Goal: Task Accomplishment & Management: Manage account settings

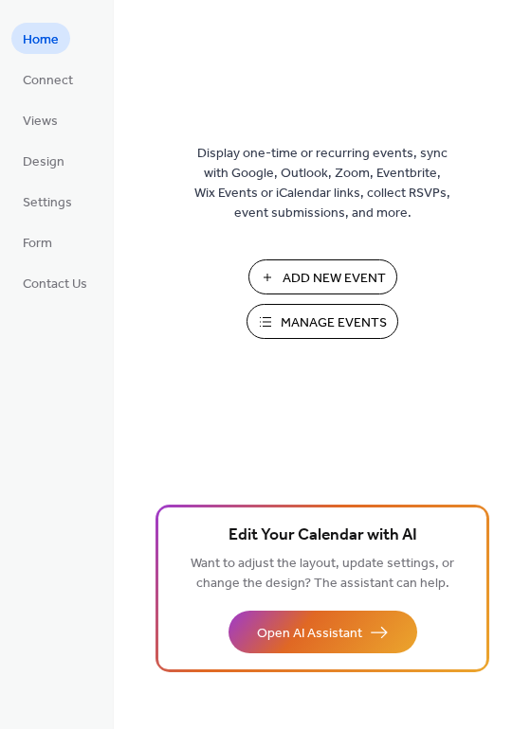
click at [319, 328] on span "Manage Events" at bounding box center [333, 324] width 106 height 20
click at [338, 315] on span "Manage Events" at bounding box center [333, 324] width 106 height 20
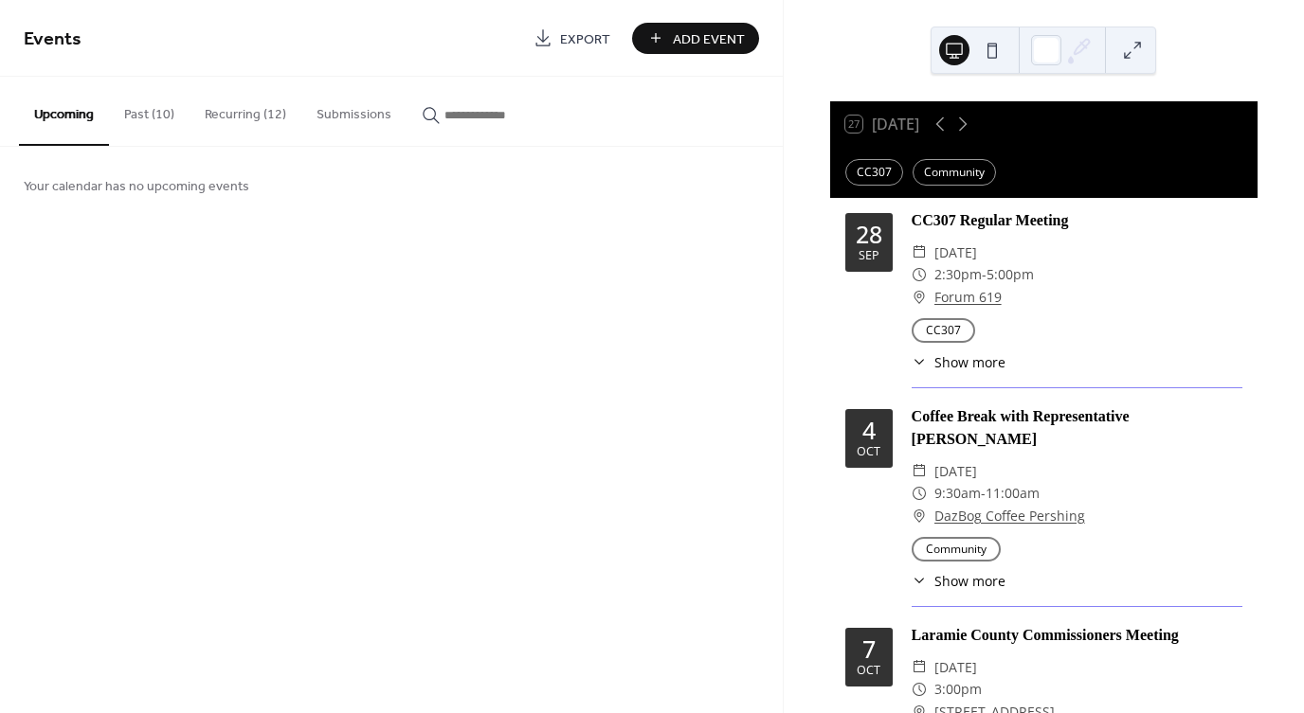
click at [276, 117] on button "Recurring (12)" at bounding box center [245, 110] width 112 height 67
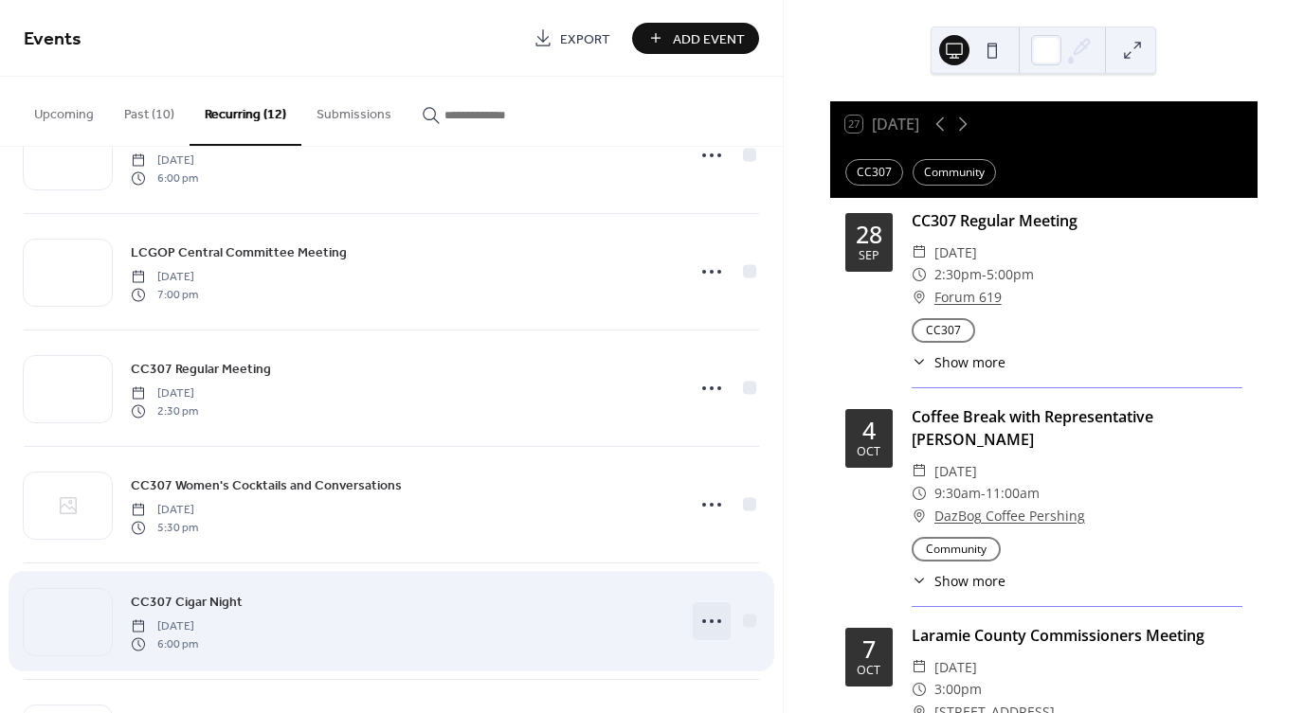
scroll to position [768, 0]
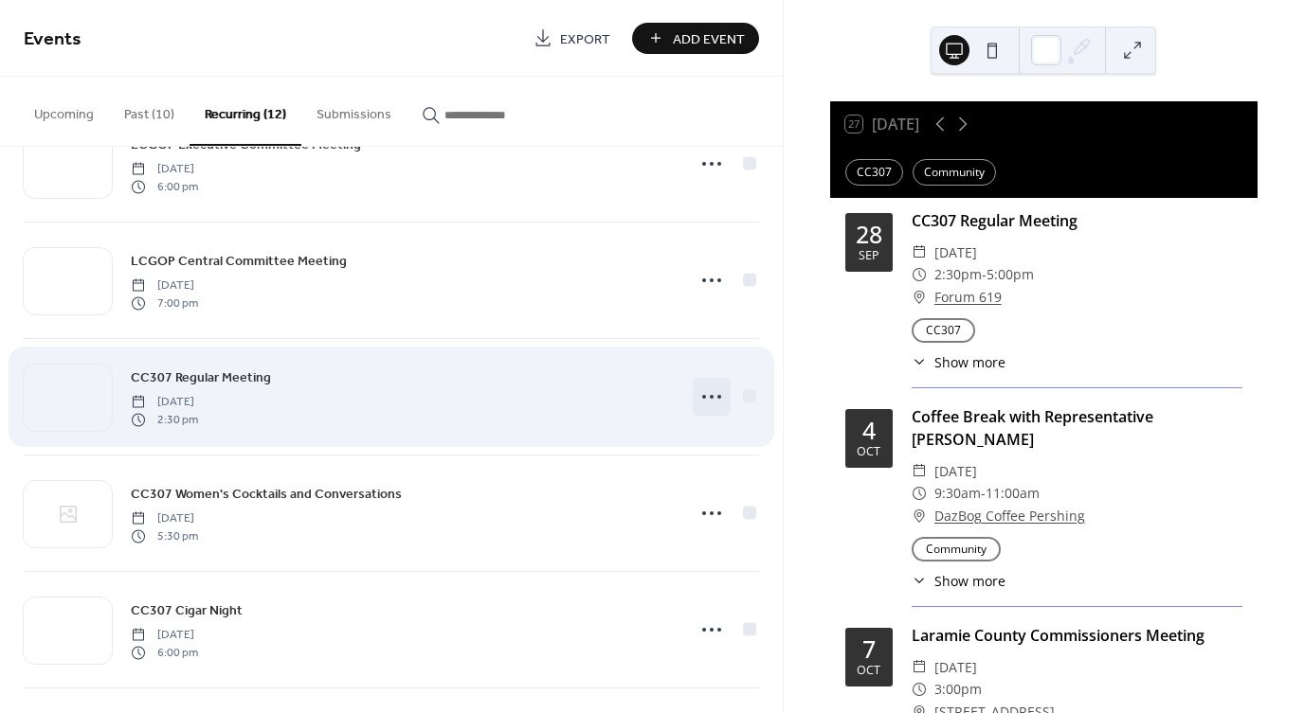
click at [701, 395] on icon at bounding box center [711, 397] width 30 height 30
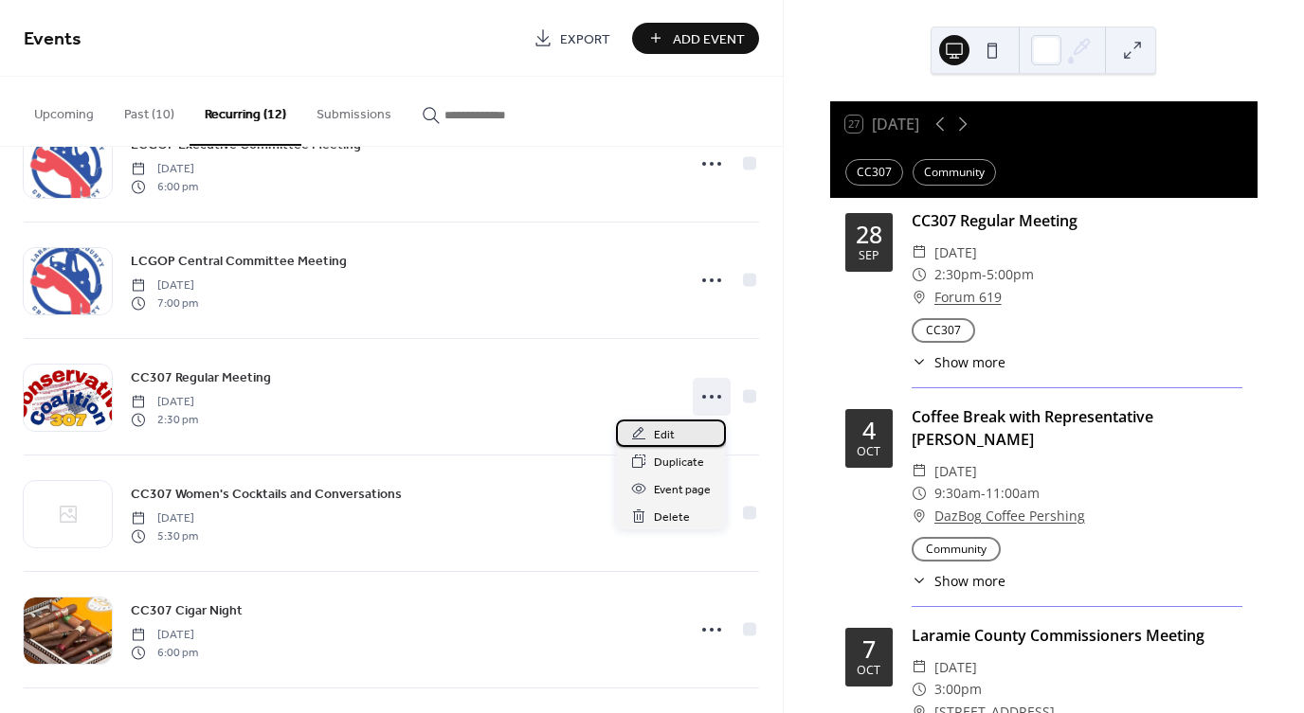
click at [675, 431] on div "Edit" at bounding box center [671, 433] width 110 height 27
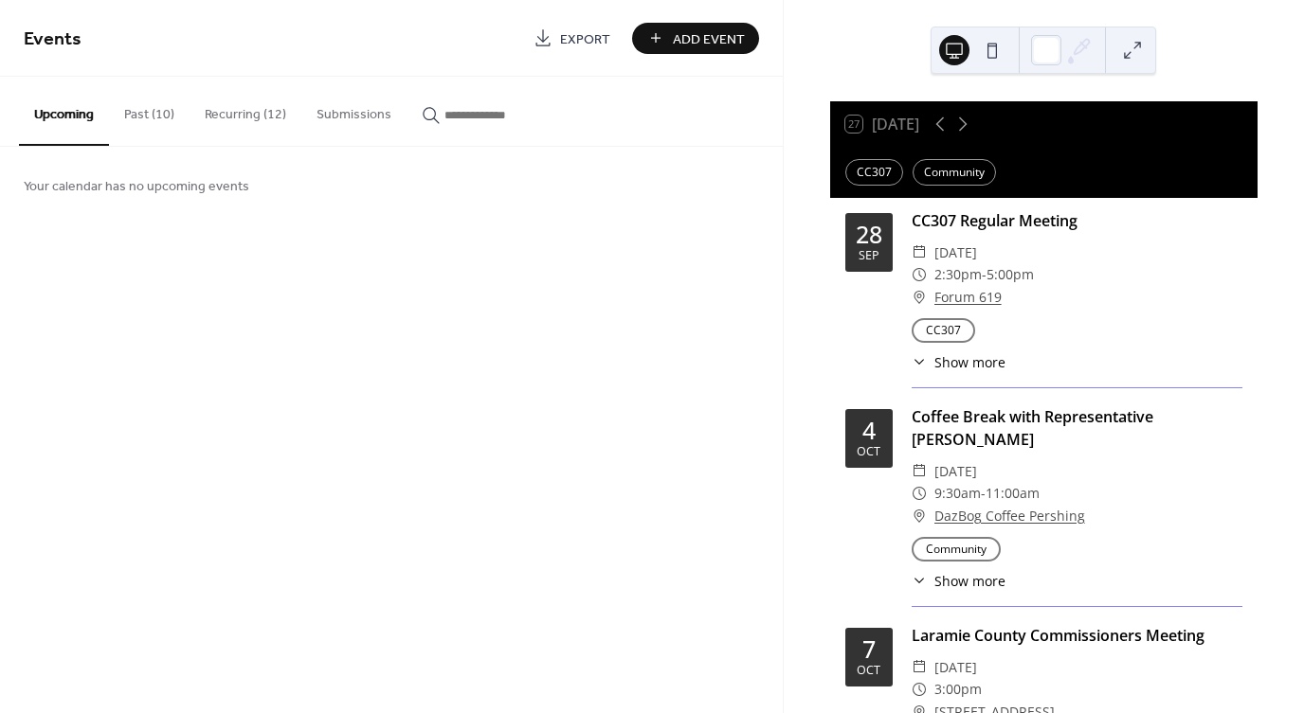
click at [263, 121] on button "Recurring (12)" at bounding box center [245, 110] width 112 height 67
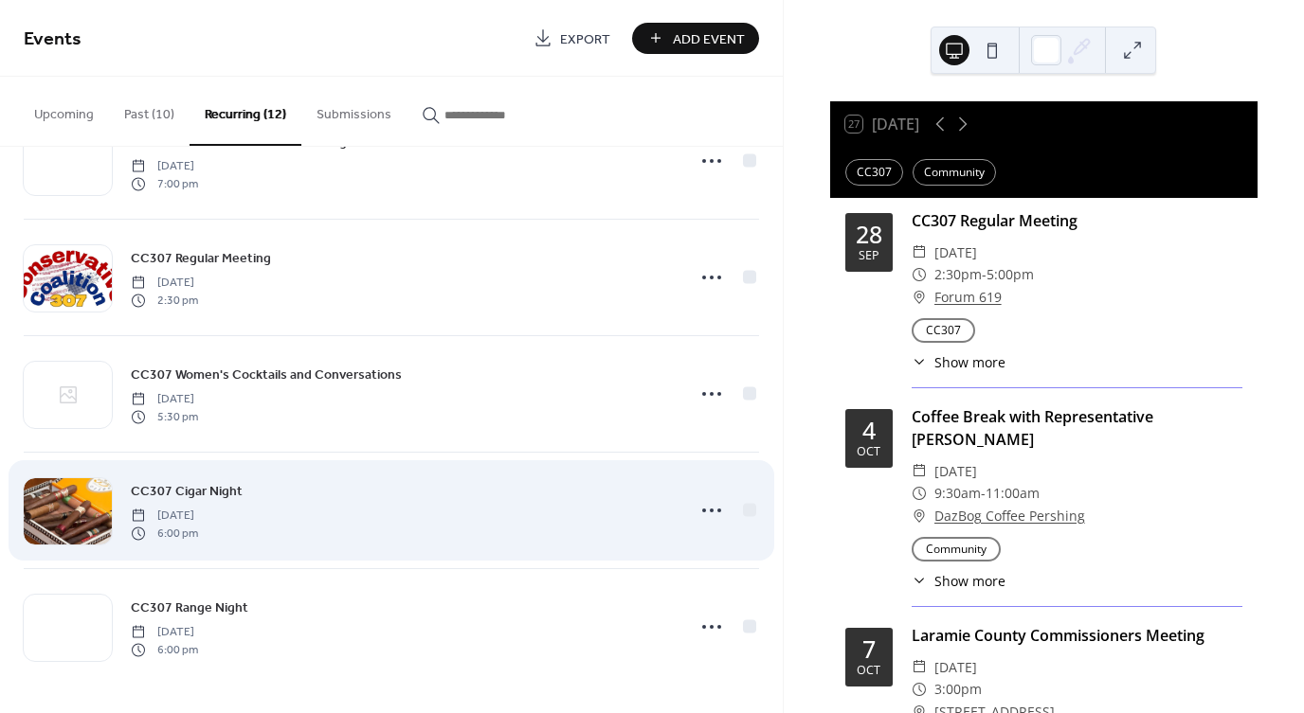
scroll to position [888, 0]
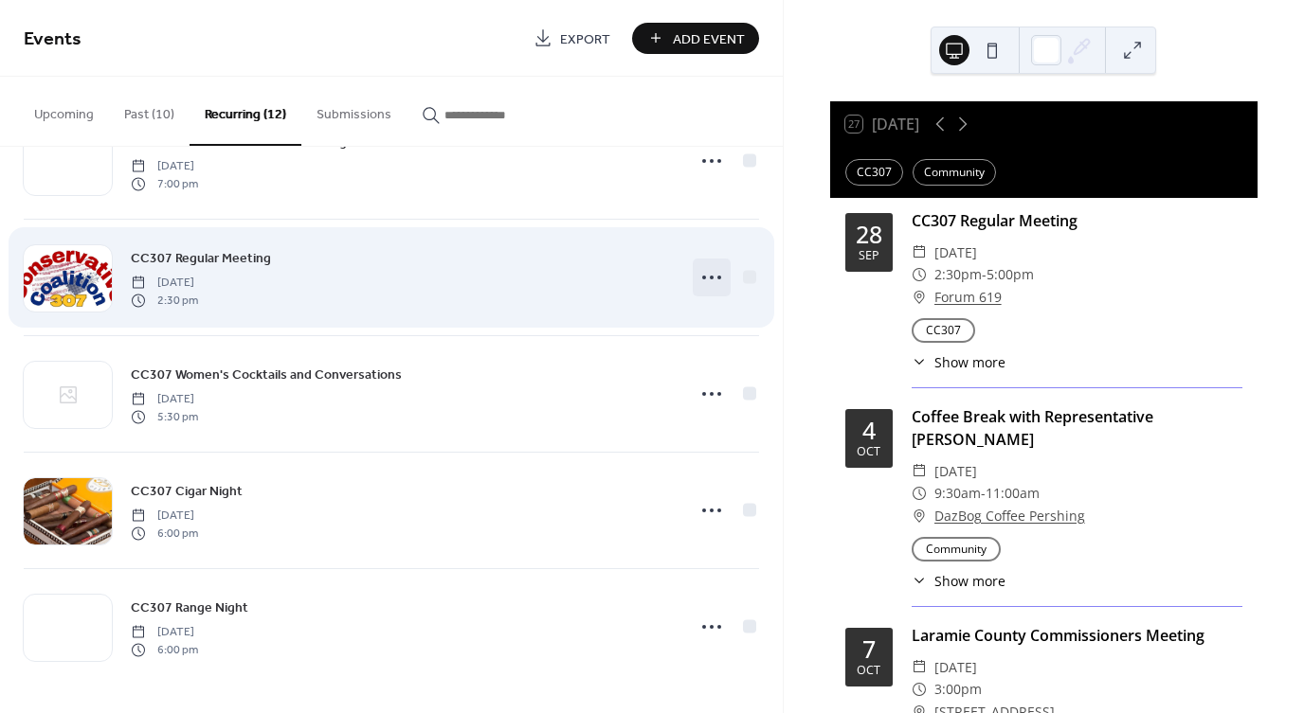
click at [699, 284] on icon at bounding box center [711, 277] width 30 height 30
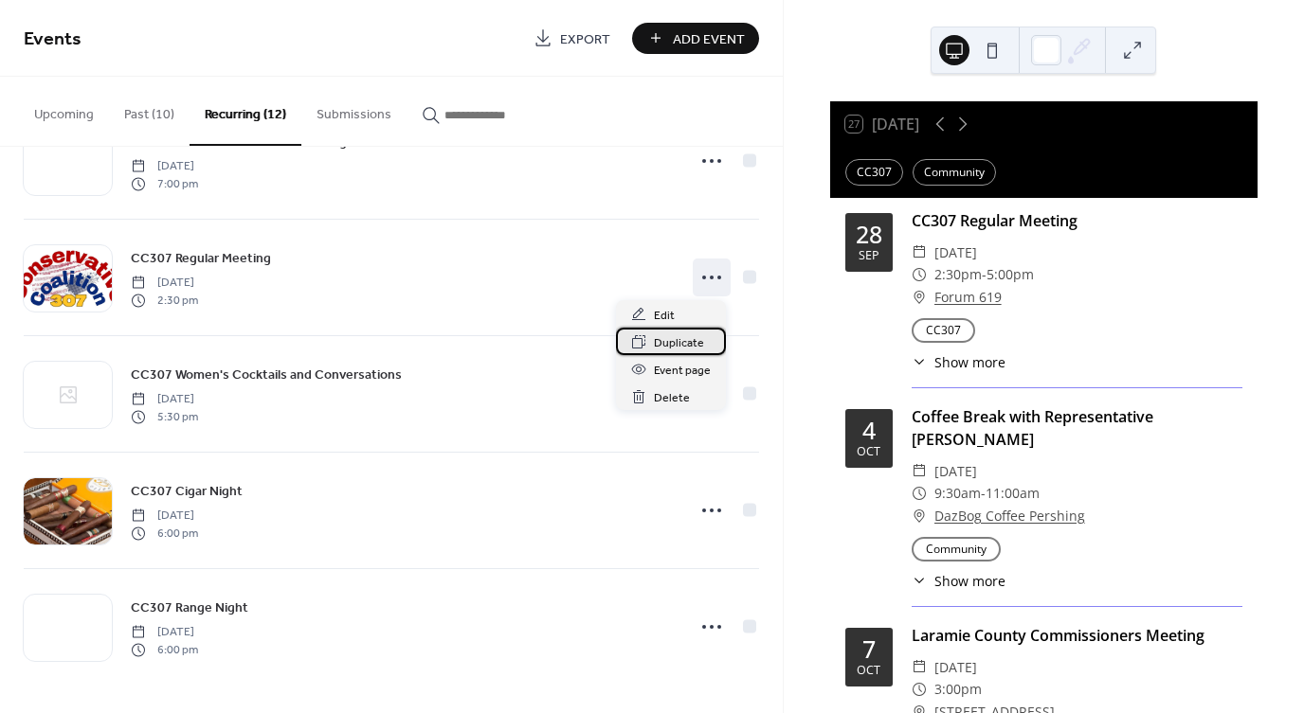
click at [693, 348] on span "Duplicate" at bounding box center [679, 343] width 50 height 20
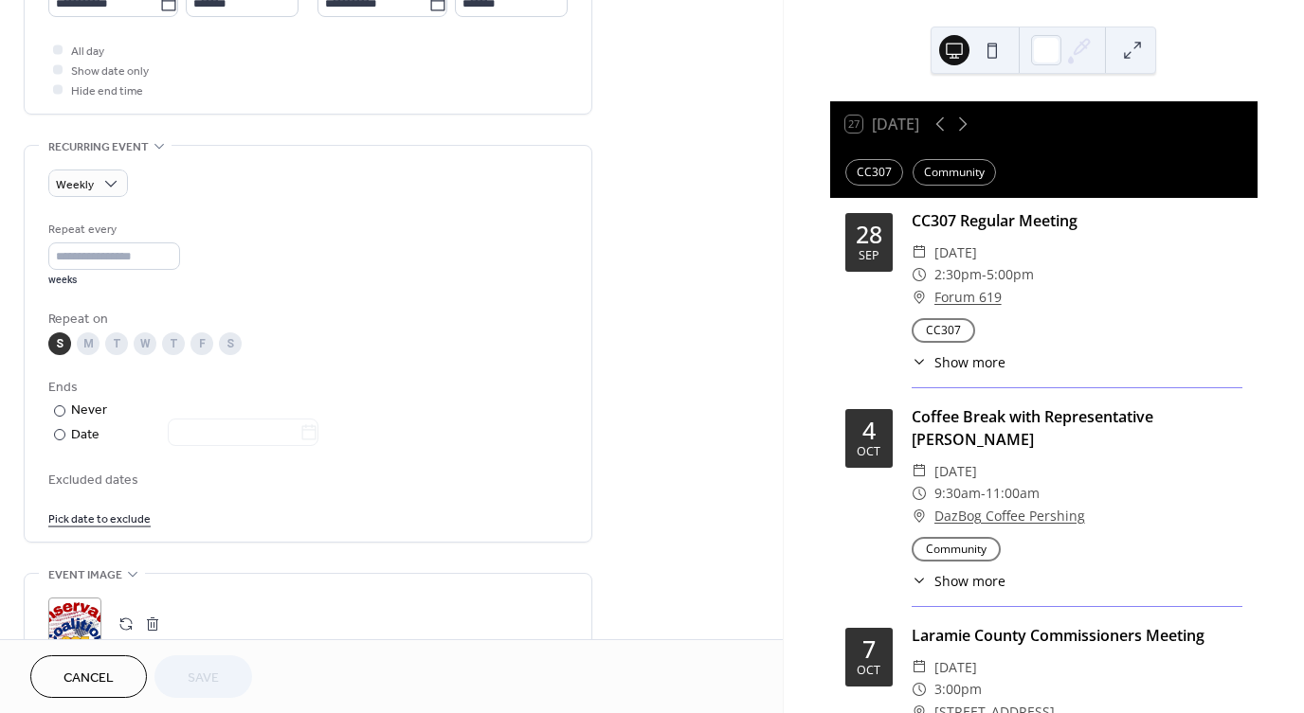
scroll to position [693, 0]
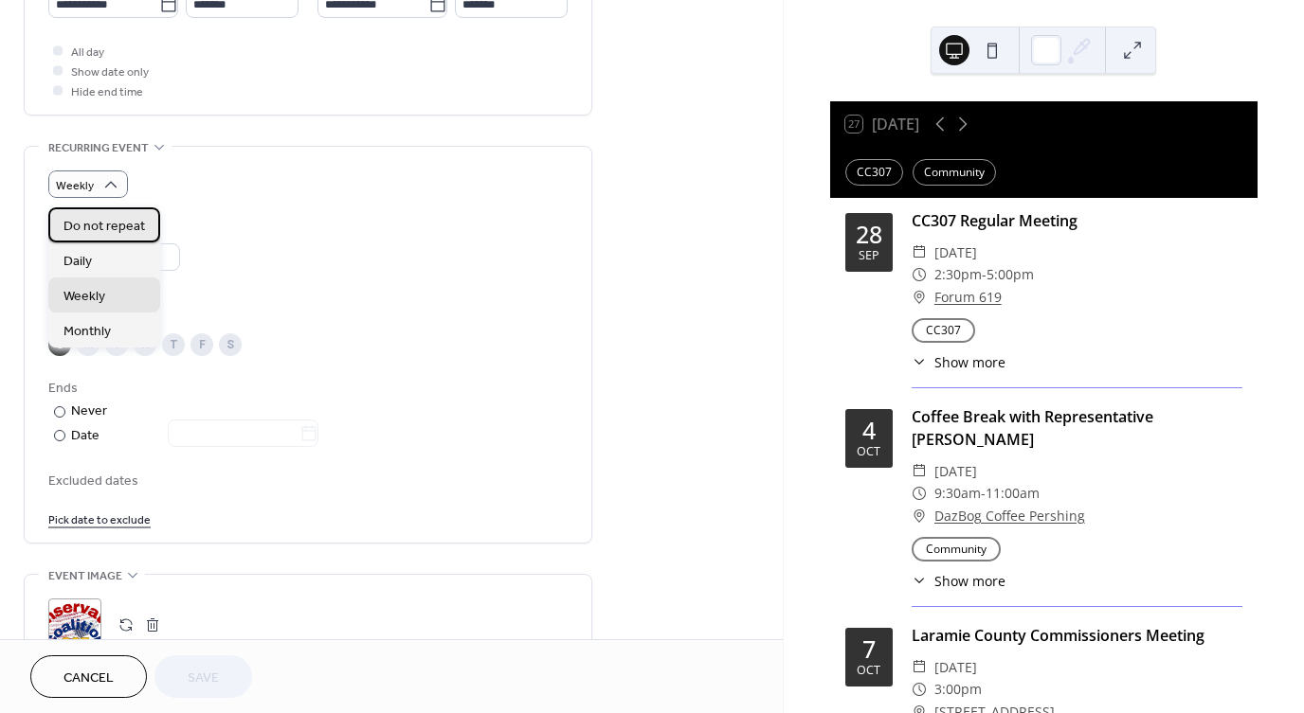
click at [102, 232] on span "Do not repeat" at bounding box center [103, 227] width 81 height 20
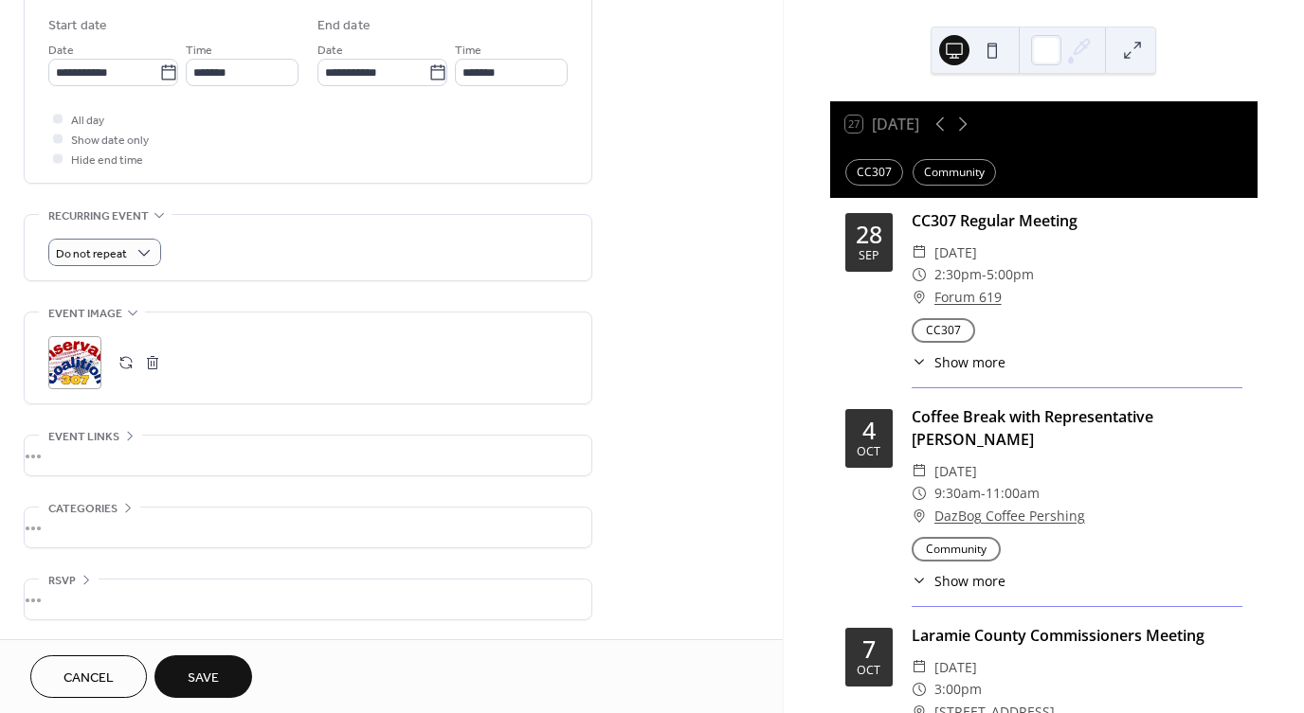
scroll to position [631, 0]
click at [125, 504] on icon at bounding box center [128, 507] width 6 height 9
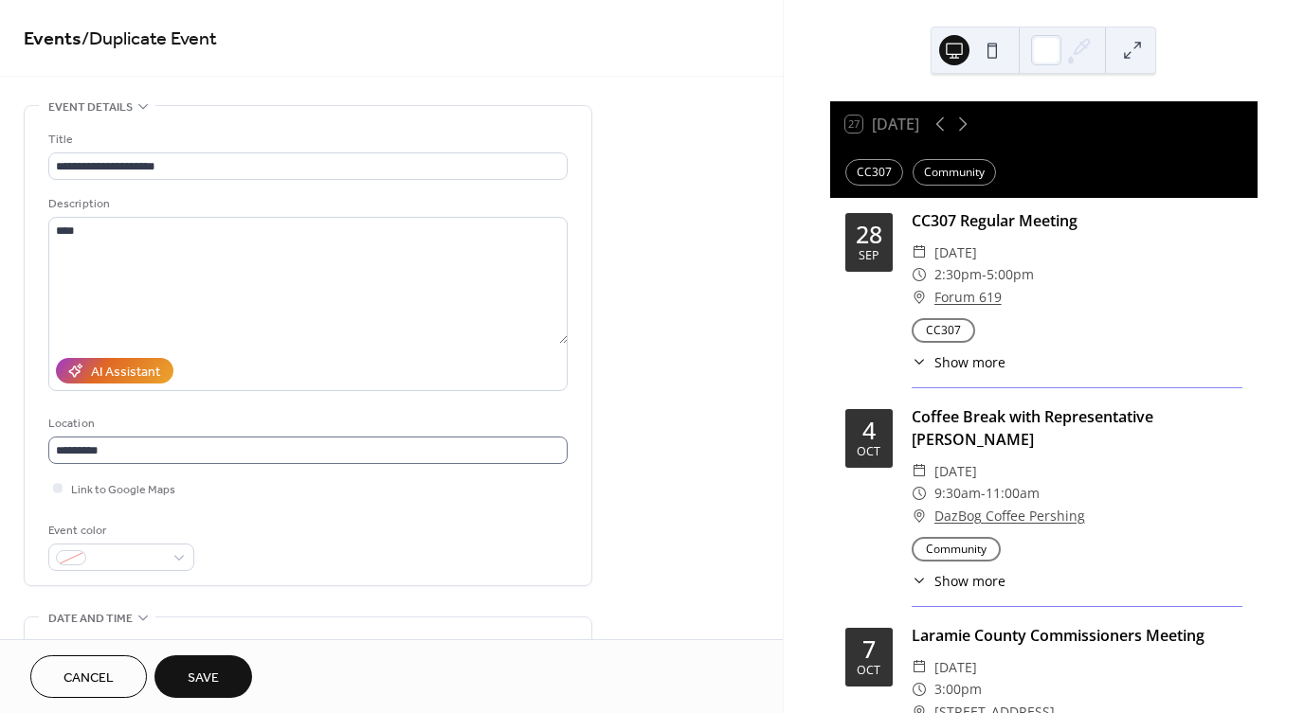
scroll to position [0, 0]
click at [88, 224] on textarea "***" at bounding box center [307, 280] width 519 height 127
